Goal: Information Seeking & Learning: Learn about a topic

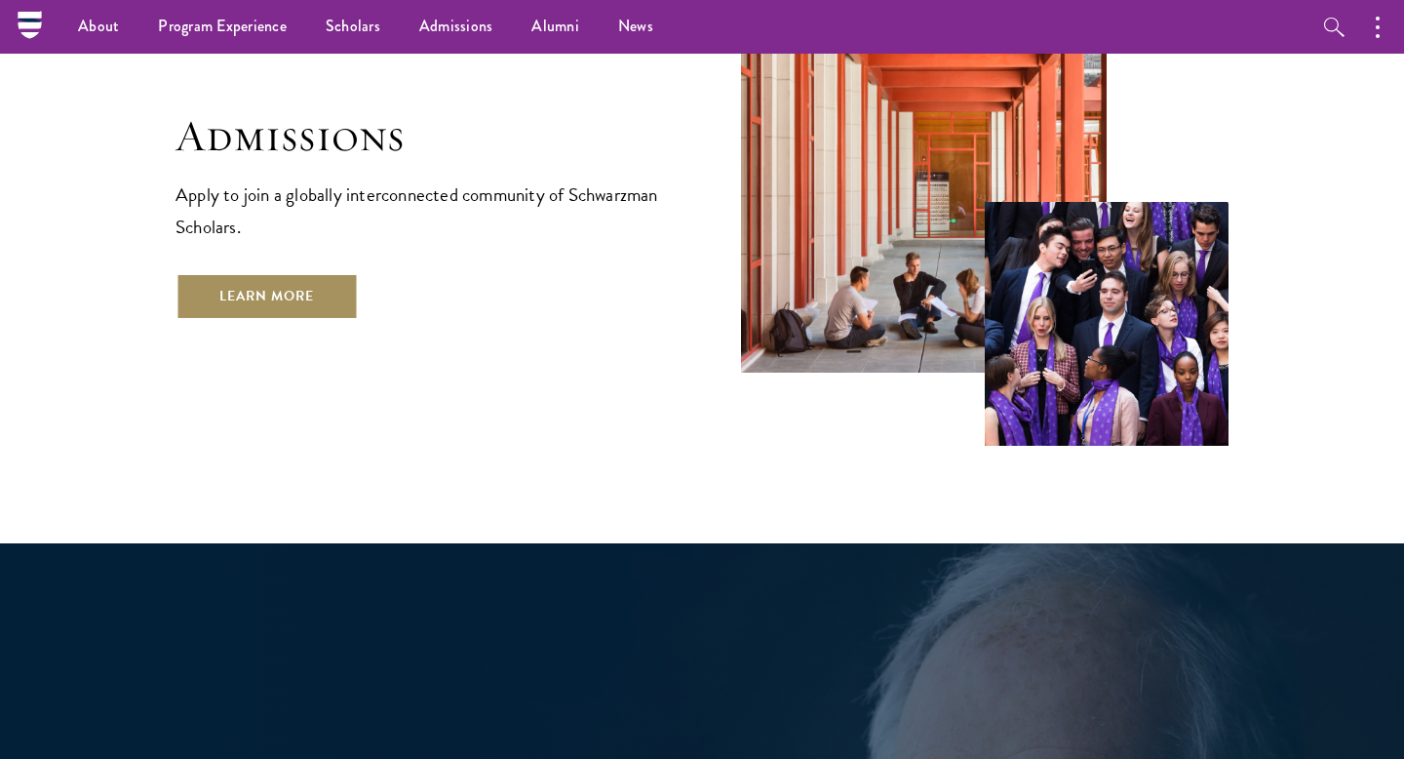
click at [314, 273] on link "Learn More" at bounding box center [267, 296] width 182 height 47
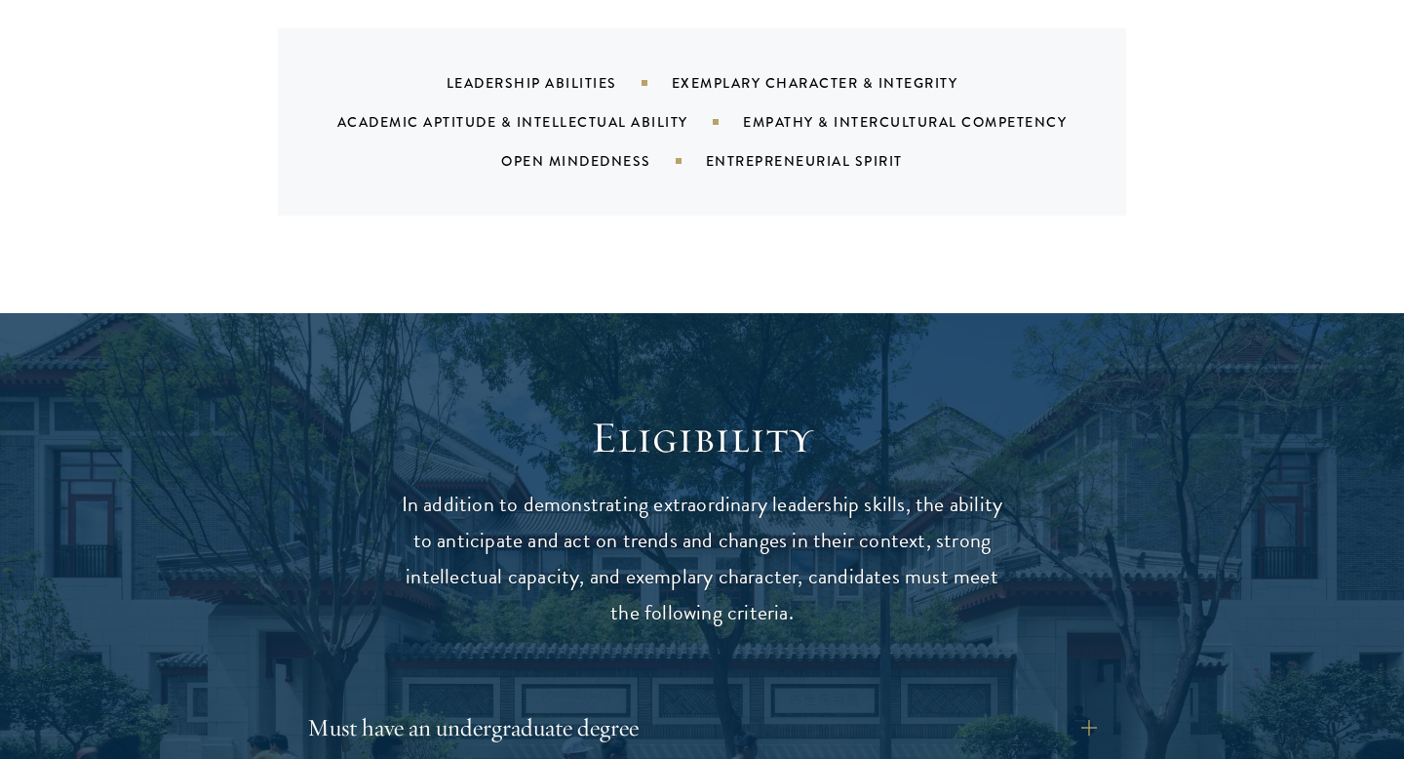
scroll to position [2591, 0]
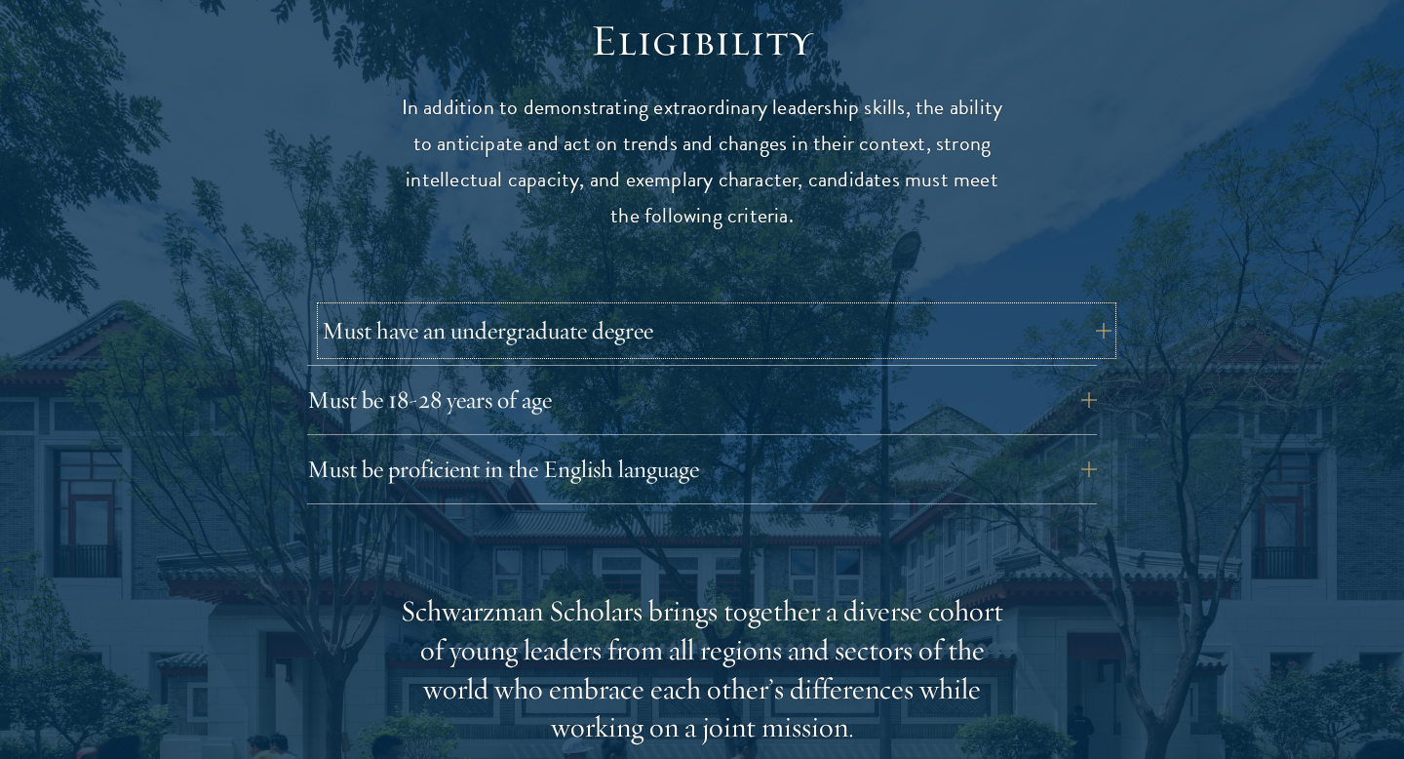
click at [518, 310] on button "Must have an undergraduate degree" at bounding box center [717, 330] width 790 height 47
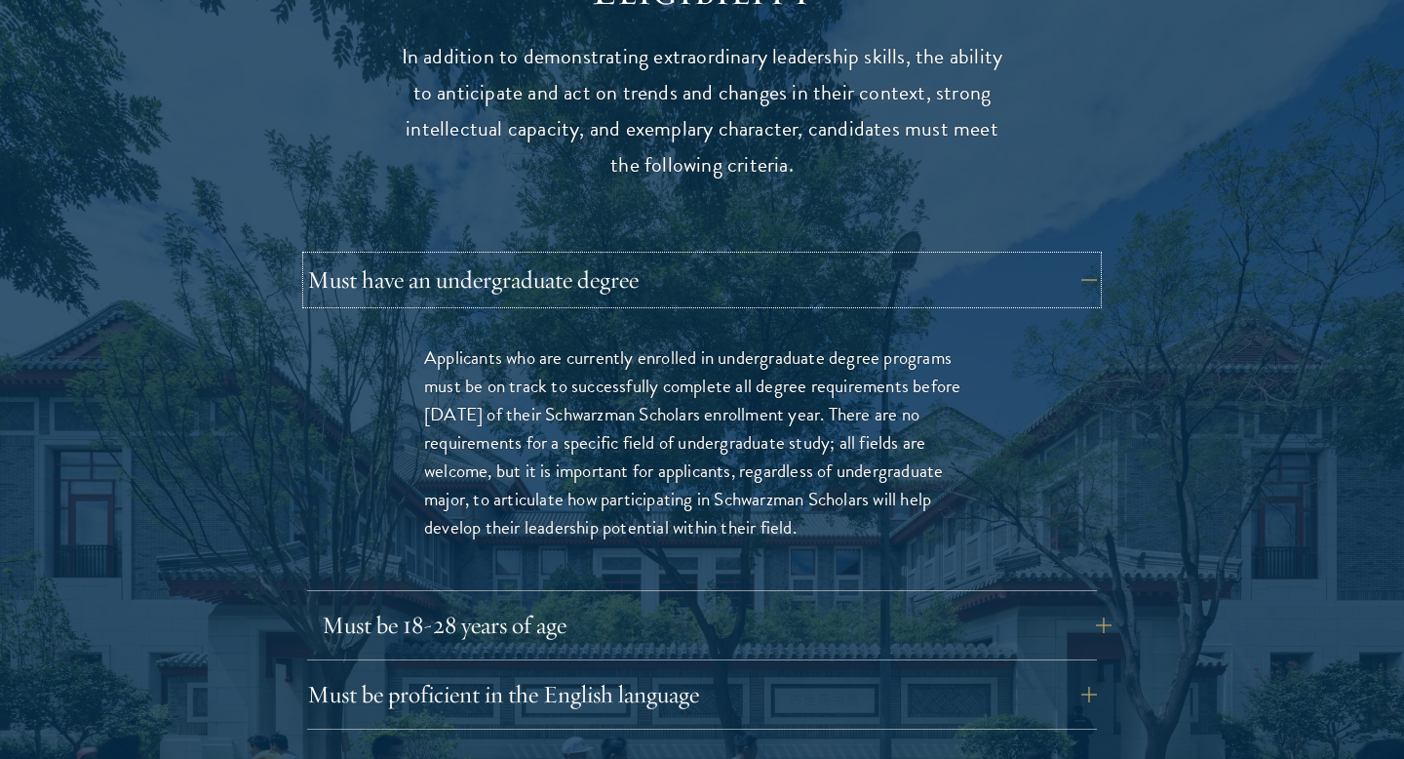
scroll to position [2644, 0]
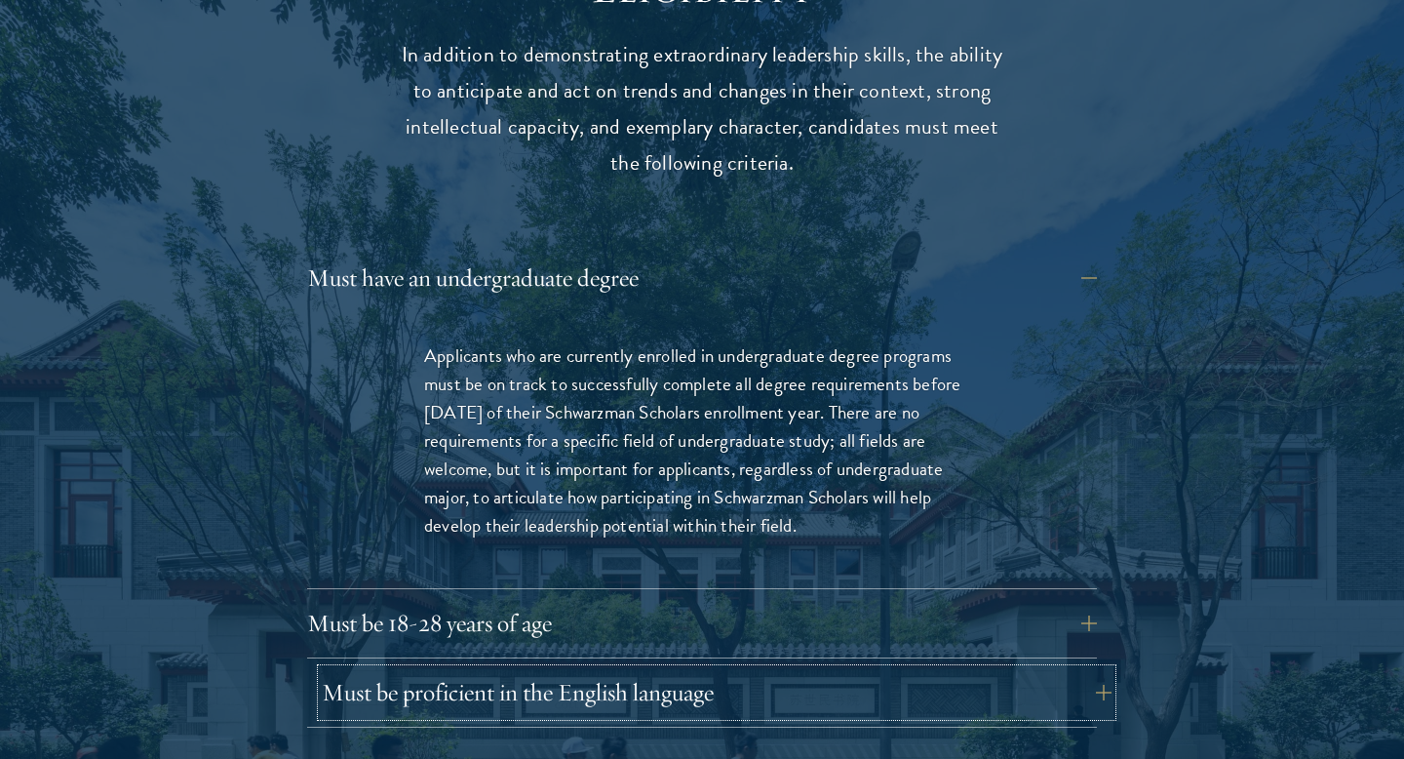
click at [547, 669] on button "Must be proficient in the English language" at bounding box center [717, 692] width 790 height 47
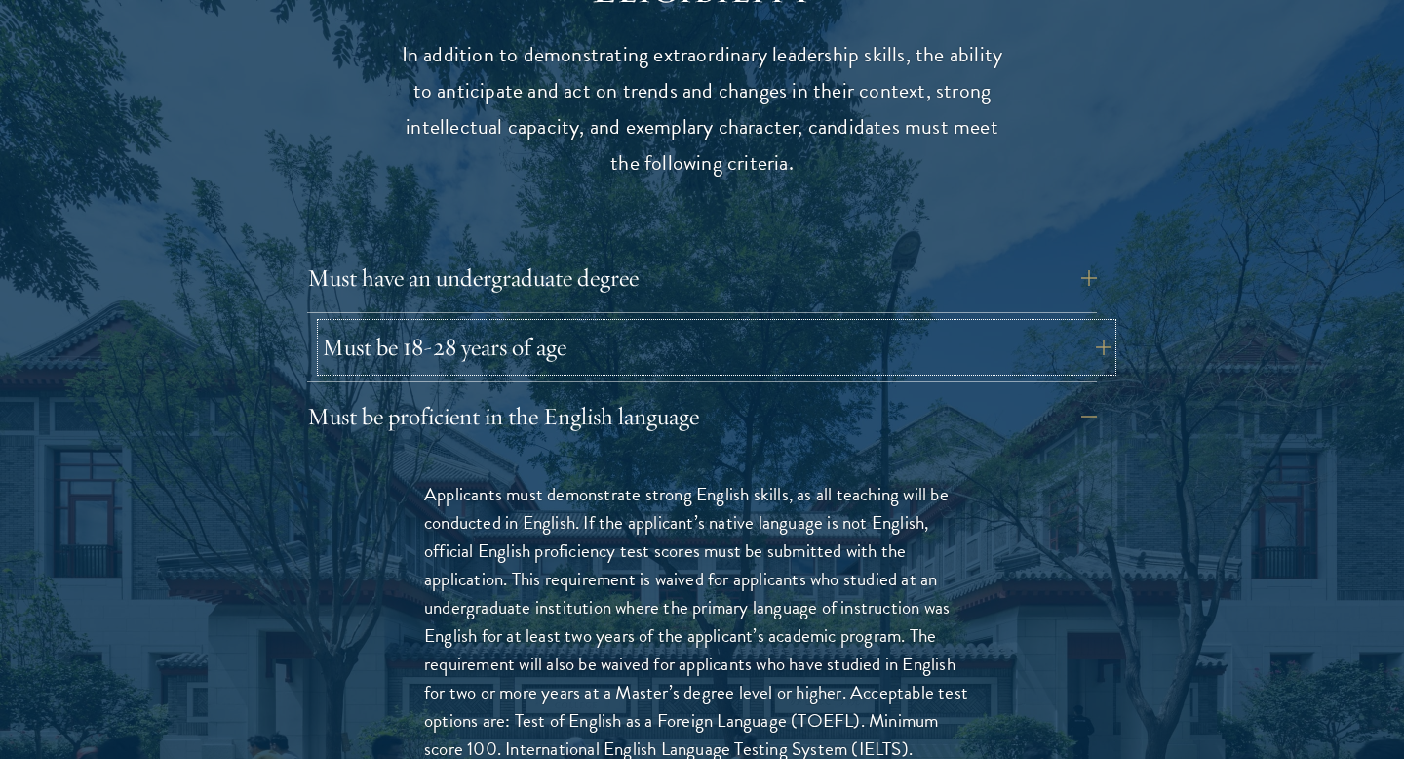
click at [533, 324] on button "Must be 18-28 years of age" at bounding box center [717, 347] width 790 height 47
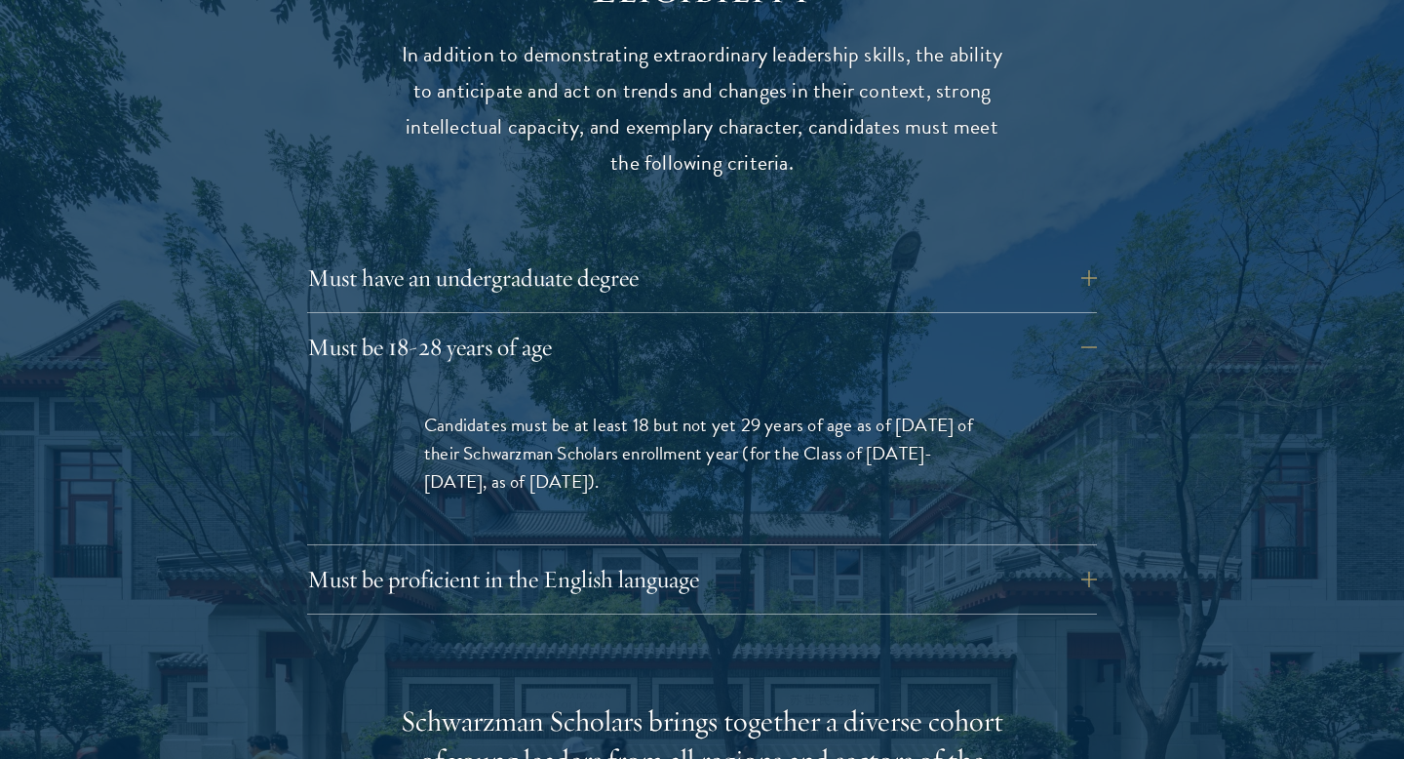
drag, startPoint x: 437, startPoint y: 373, endPoint x: 753, endPoint y: 466, distance: 329.5
click at [754, 467] on div "Candidates must be at least 18 but not yet 29 years of age as of [DATE] of thei…" at bounding box center [702, 462] width 673 height 163
click at [753, 466] on div "Candidates must be at least 18 but not yet 29 years of age as of [DATE] of thei…" at bounding box center [702, 462] width 673 height 163
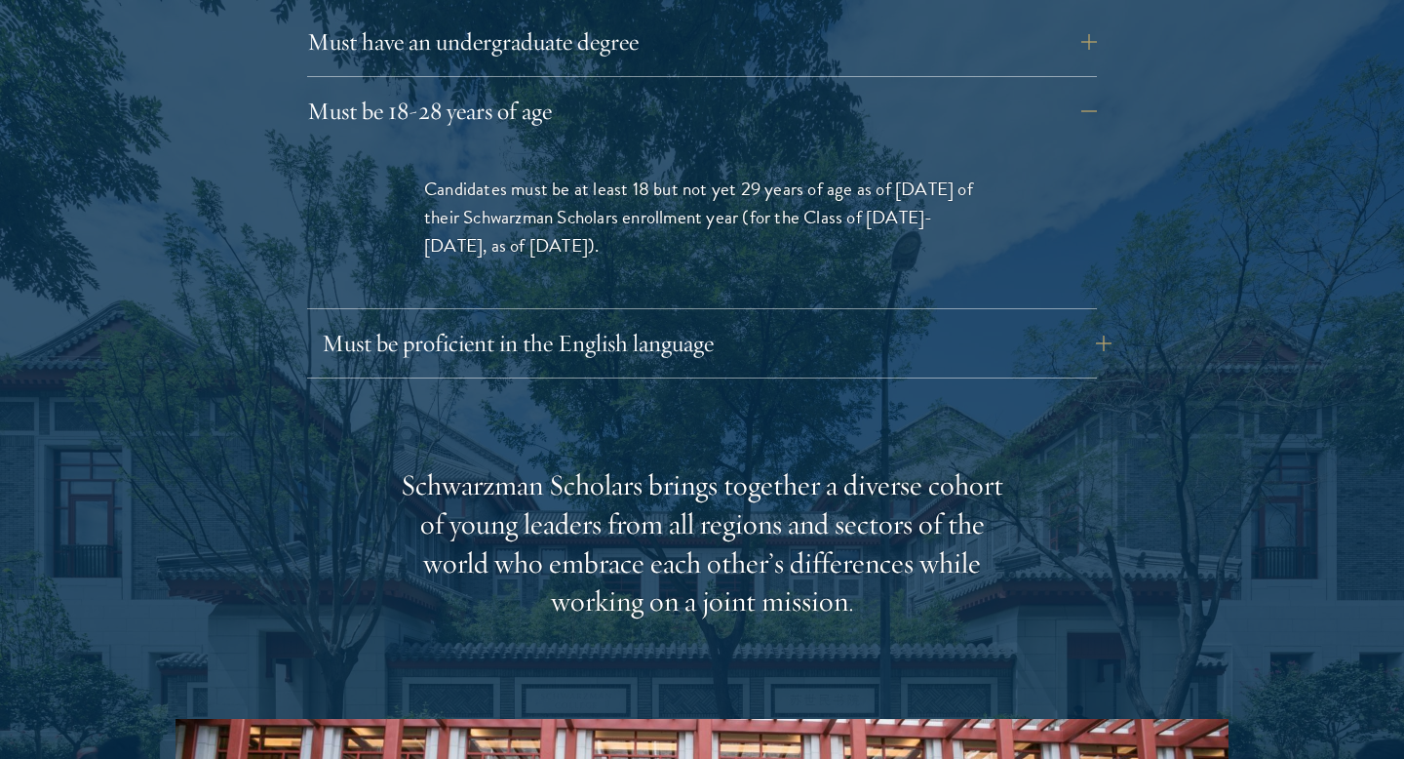
scroll to position [2881, 0]
click at [672, 271] on div "Must have an undergraduate degree Applicants who are currently enrolled in unde…" at bounding box center [702, 198] width 790 height 360
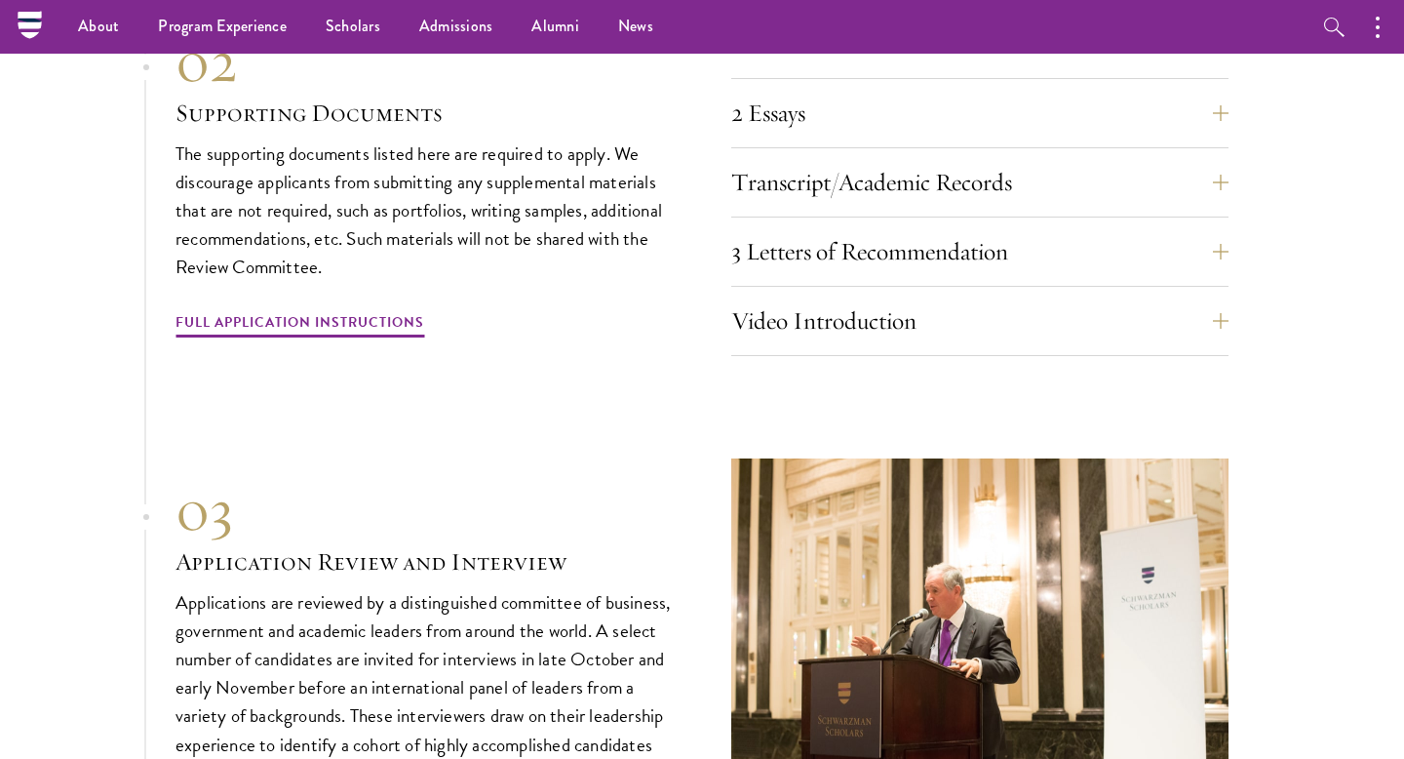
scroll to position [6101, 0]
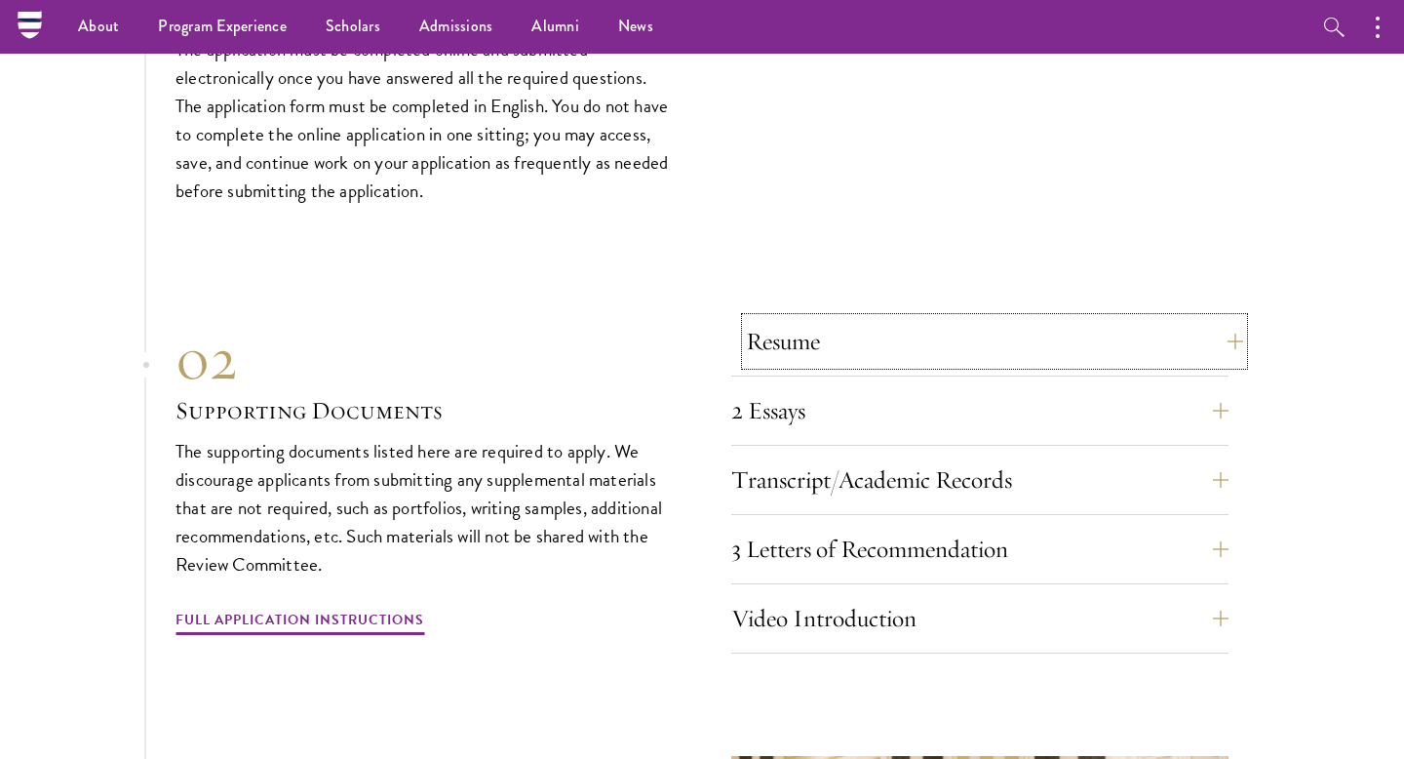
click at [838, 318] on button "Resume" at bounding box center [994, 341] width 497 height 47
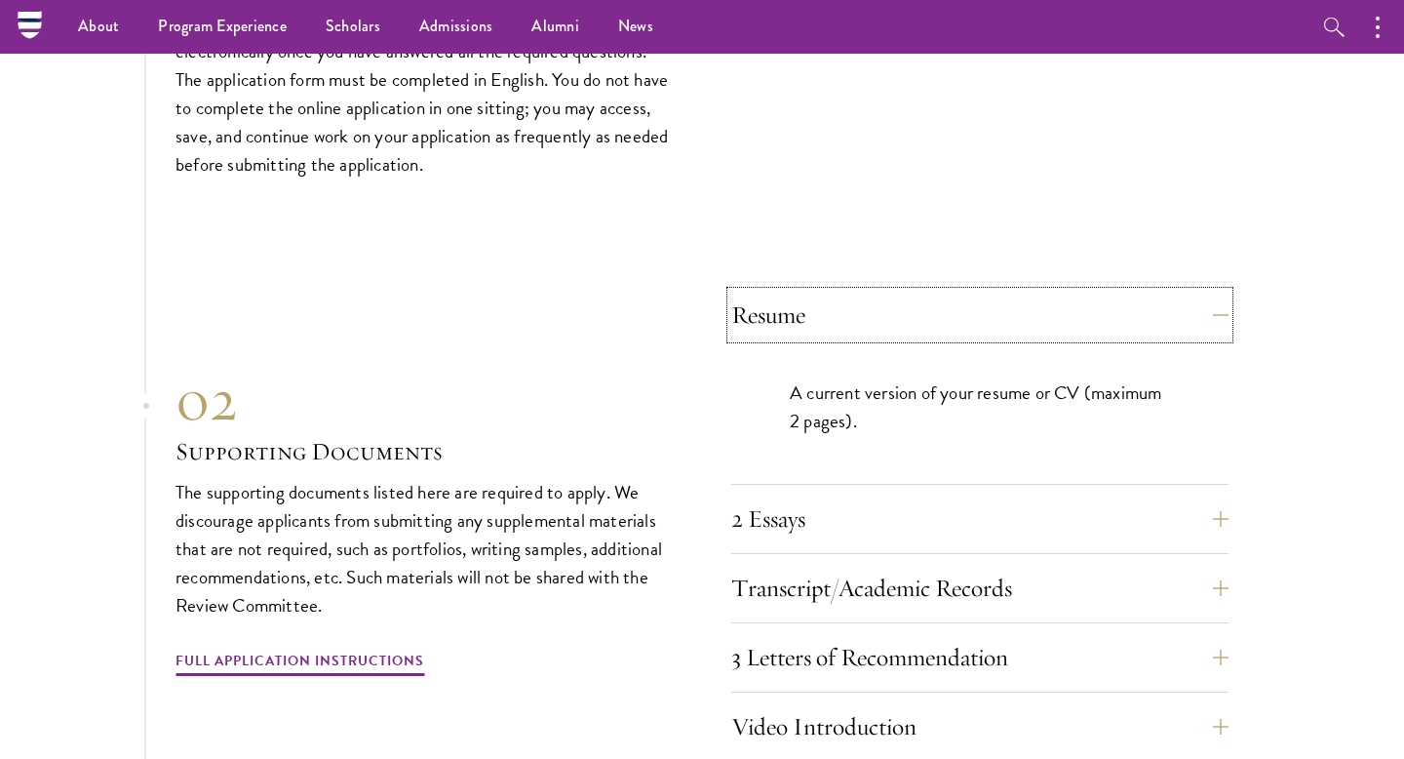
scroll to position [5938, 0]
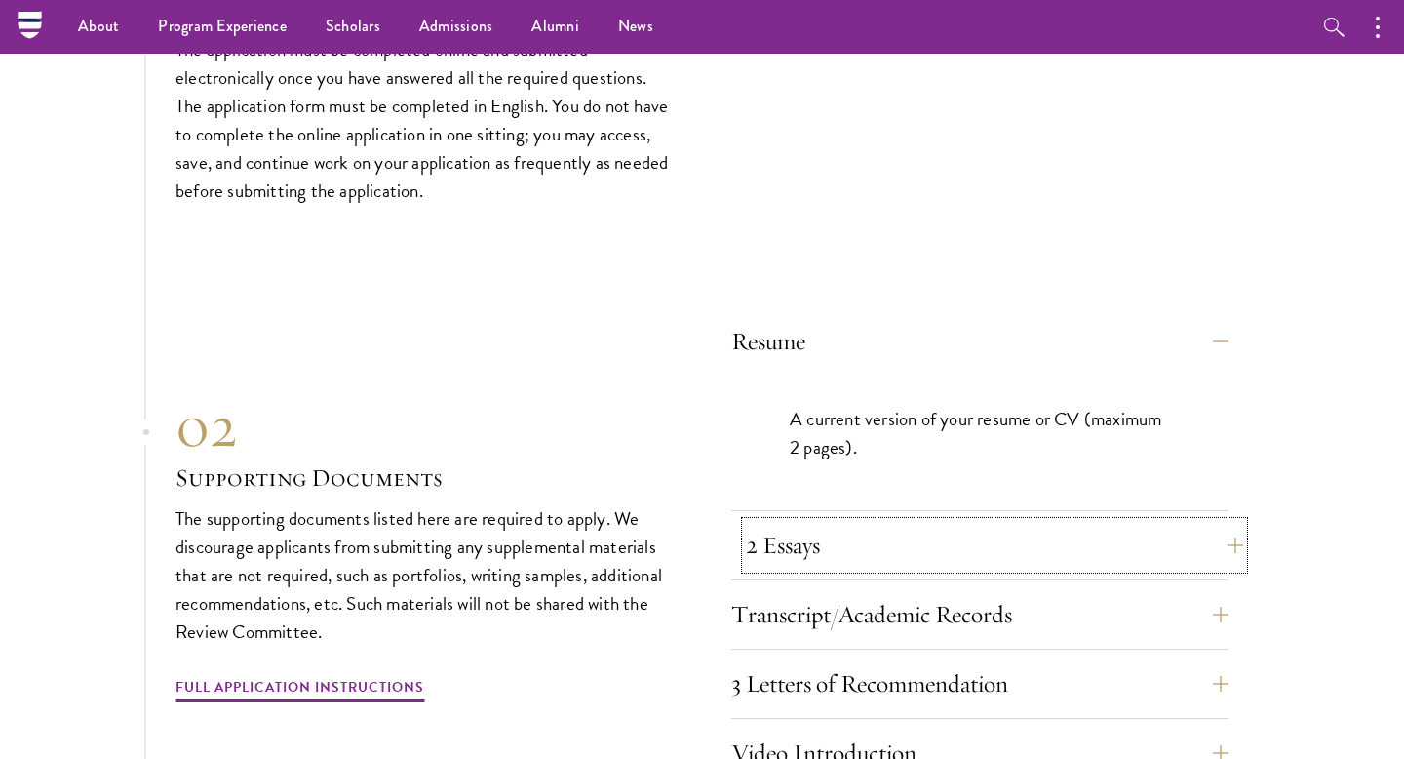
click at [846, 522] on button "2 Essays" at bounding box center [994, 545] width 497 height 47
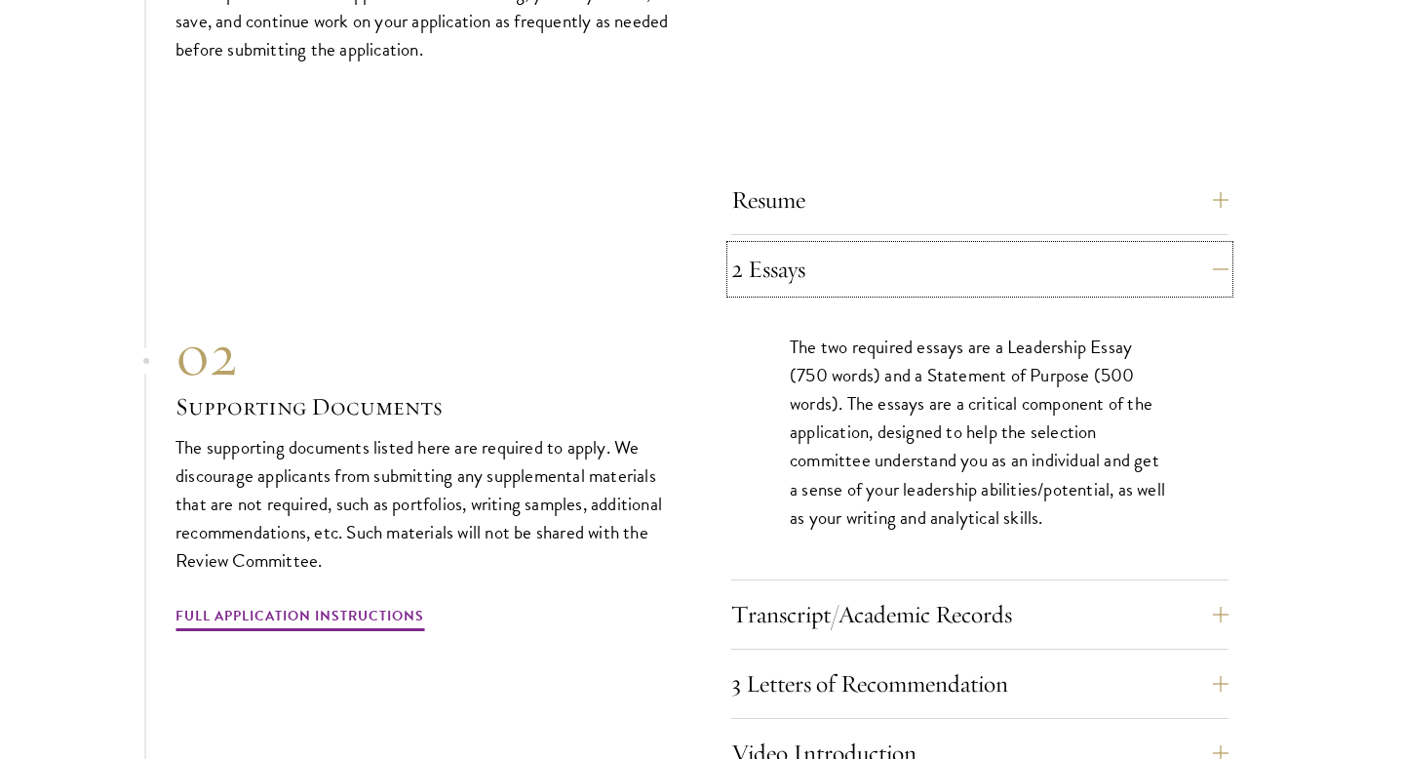
scroll to position [6101, 0]
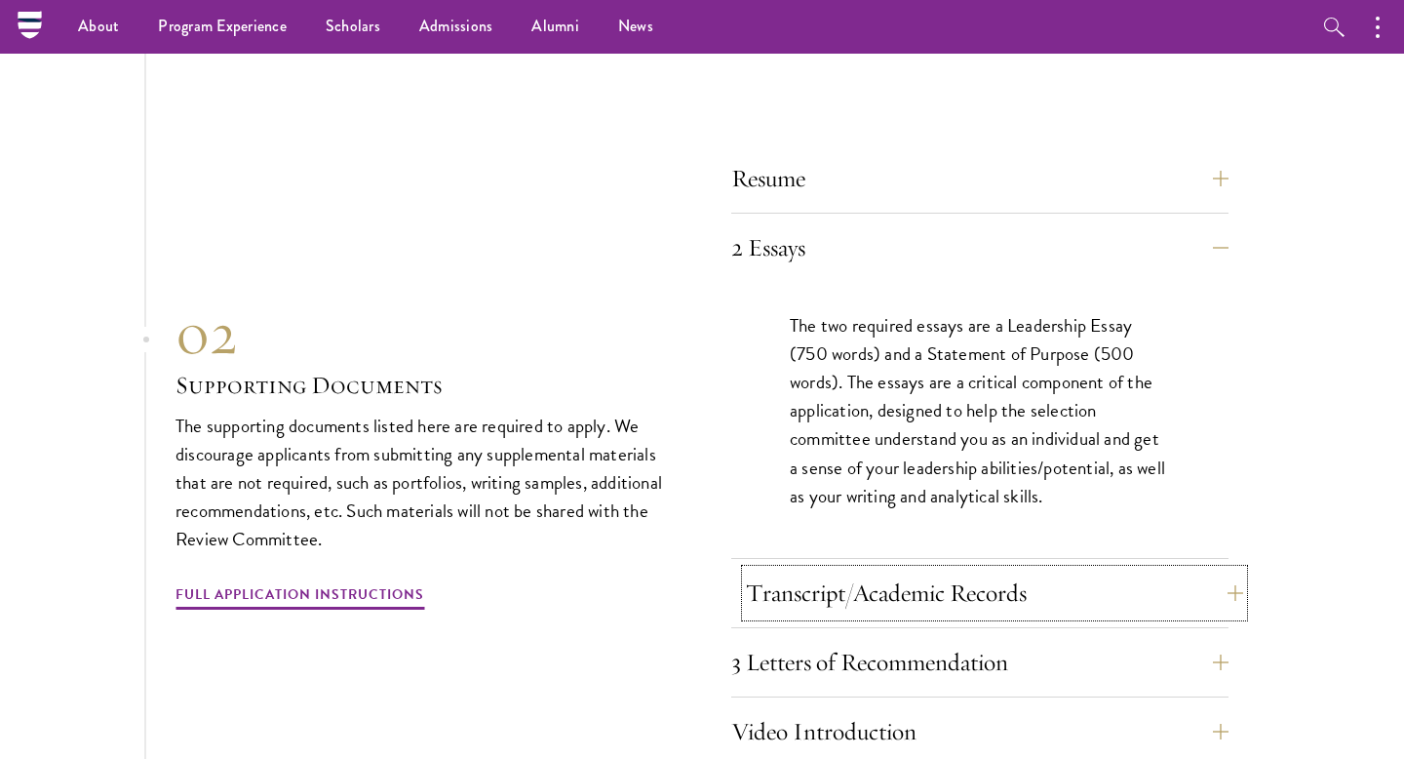
click at [842, 570] on button "Transcript/Academic Records" at bounding box center [994, 593] width 497 height 47
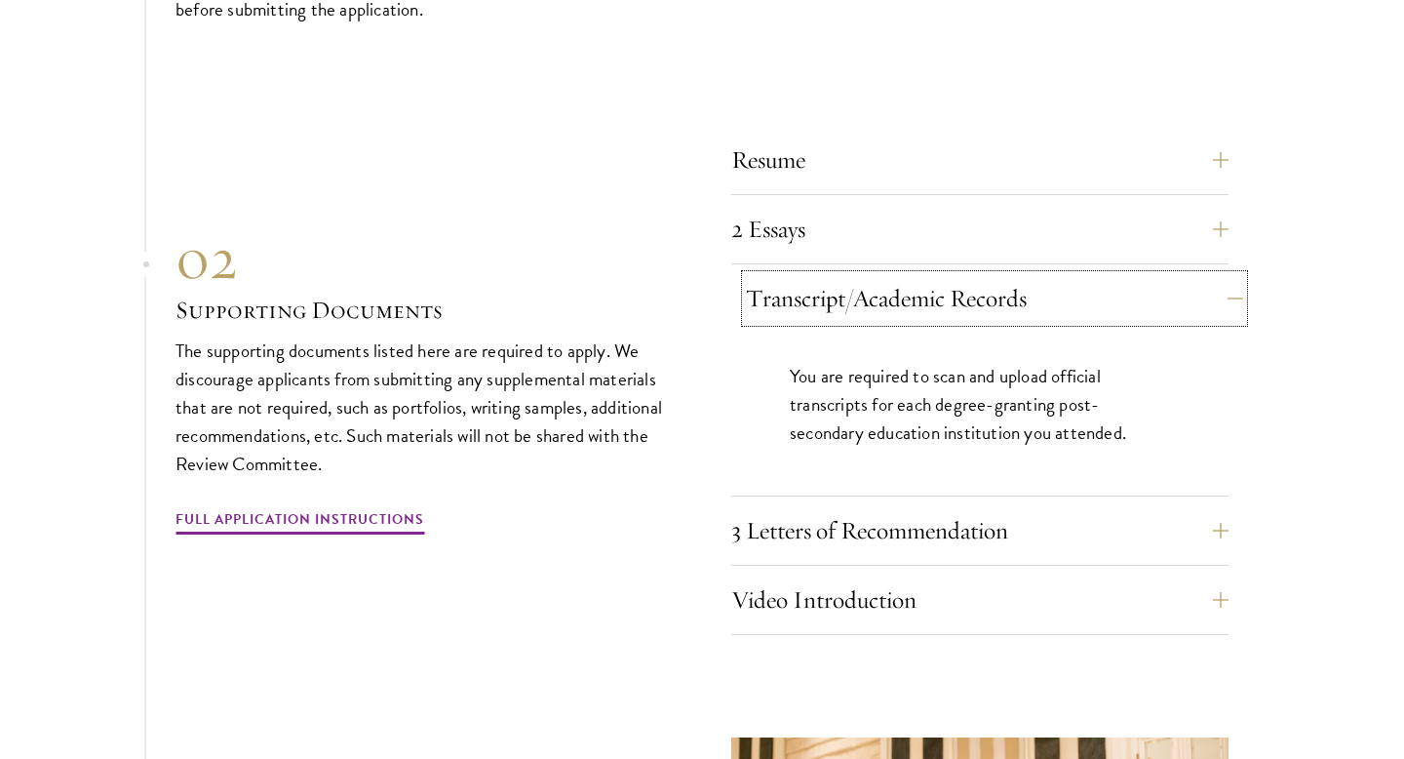
scroll to position [6120, 0]
click at [826, 506] on button "3 Letters of Recommendation" at bounding box center [994, 529] width 497 height 47
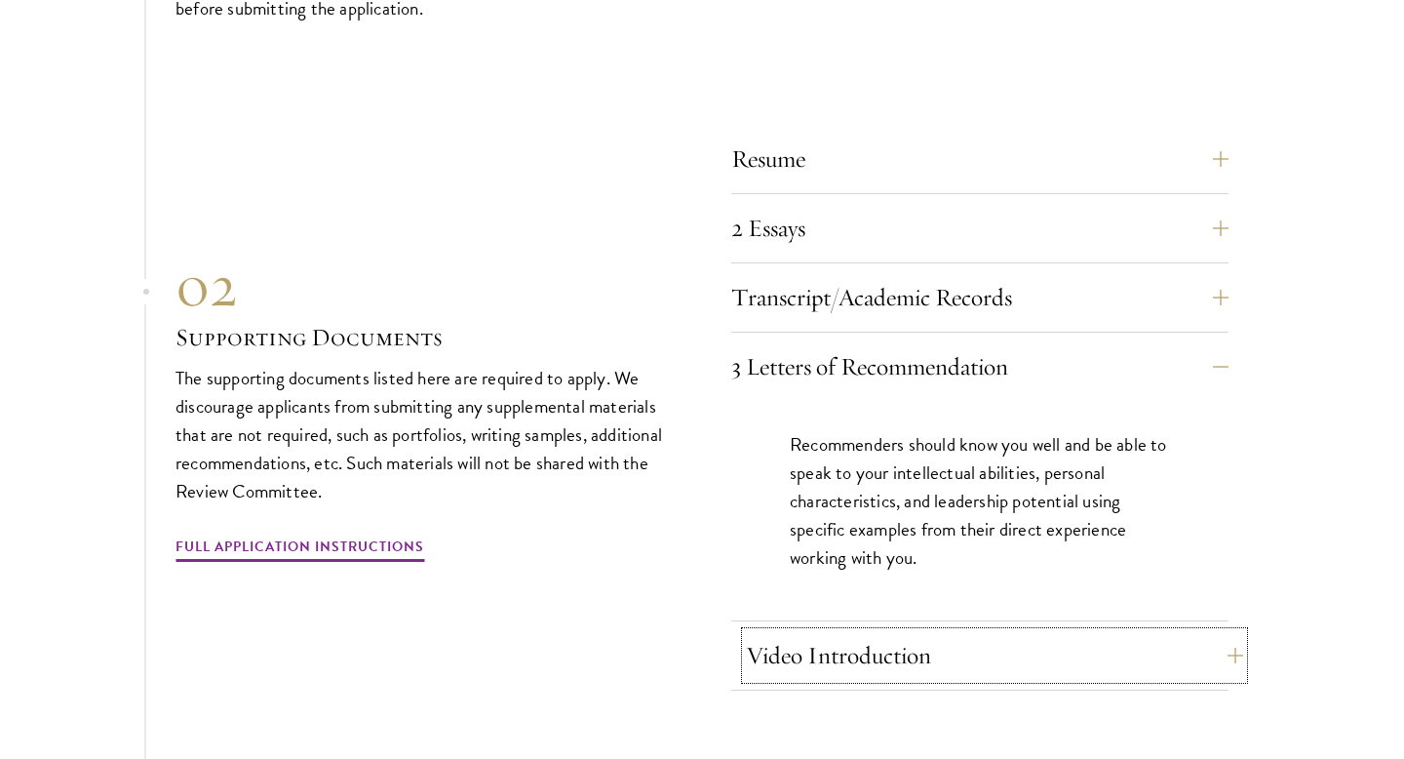
click at [845, 632] on button "Video Introduction" at bounding box center [994, 655] width 497 height 47
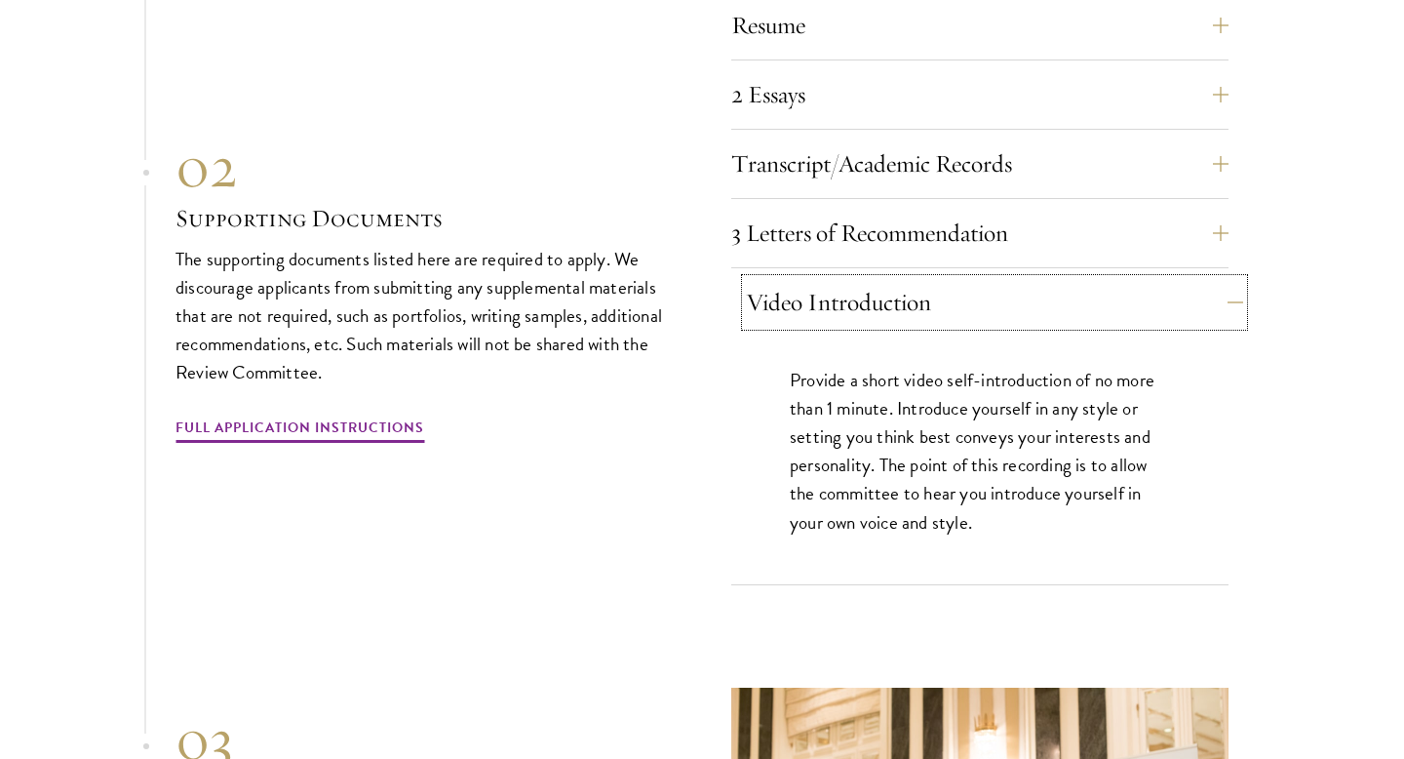
scroll to position [6255, 0]
